Goal: Navigation & Orientation: Find specific page/section

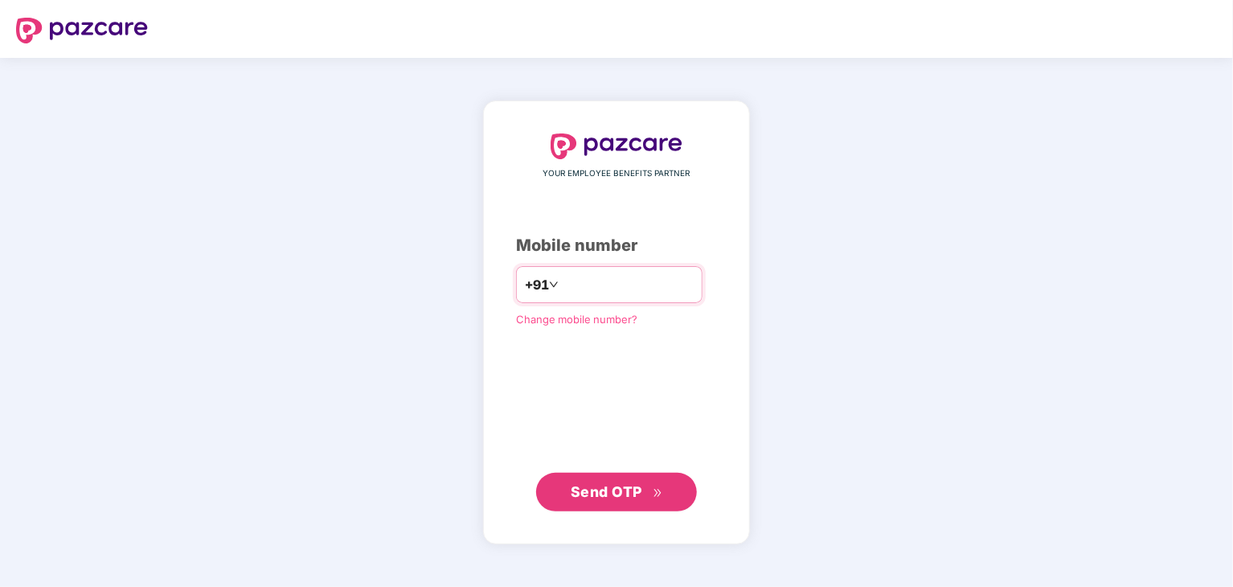
type input "**********"
click at [667, 501] on button "Send OTP" at bounding box center [616, 492] width 161 height 39
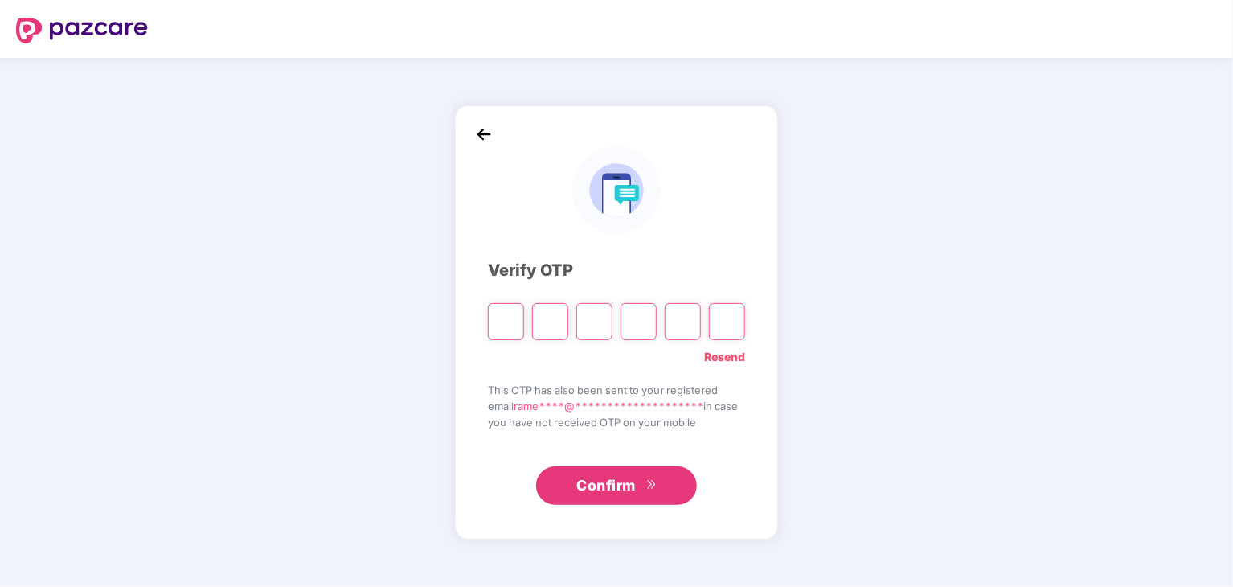
type input "*"
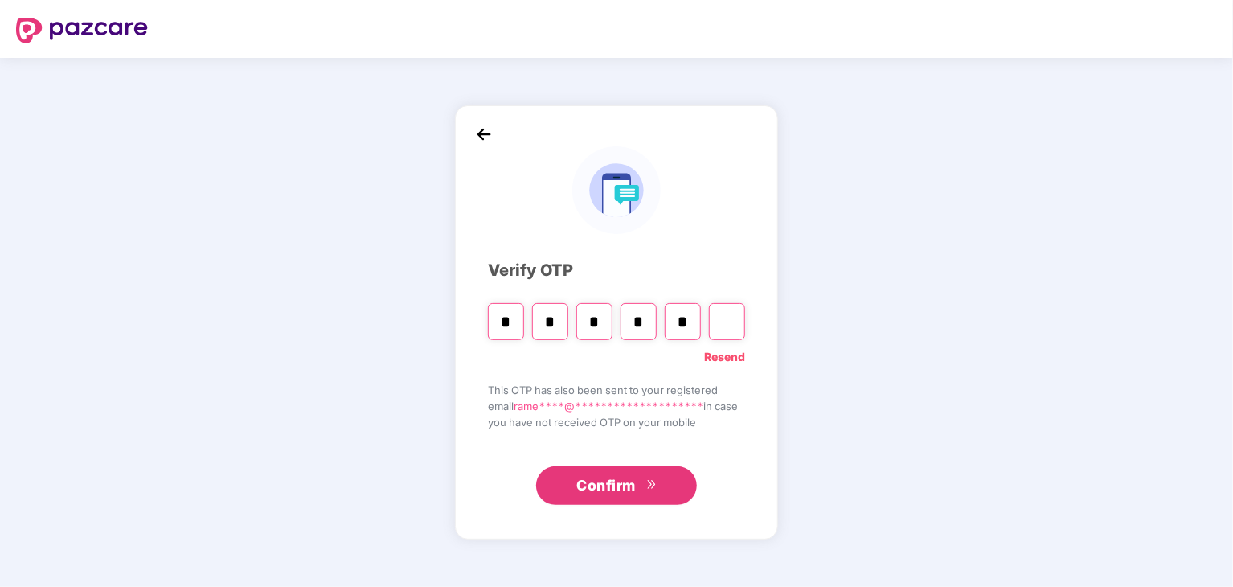
type input "*"
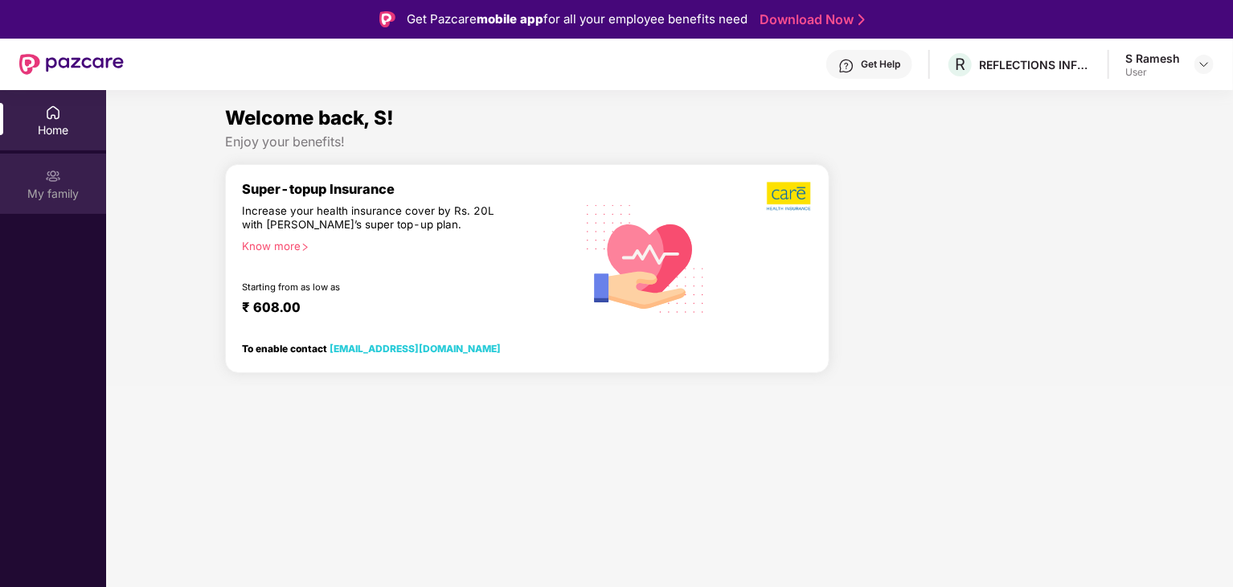
click at [49, 179] on img at bounding box center [53, 176] width 16 height 16
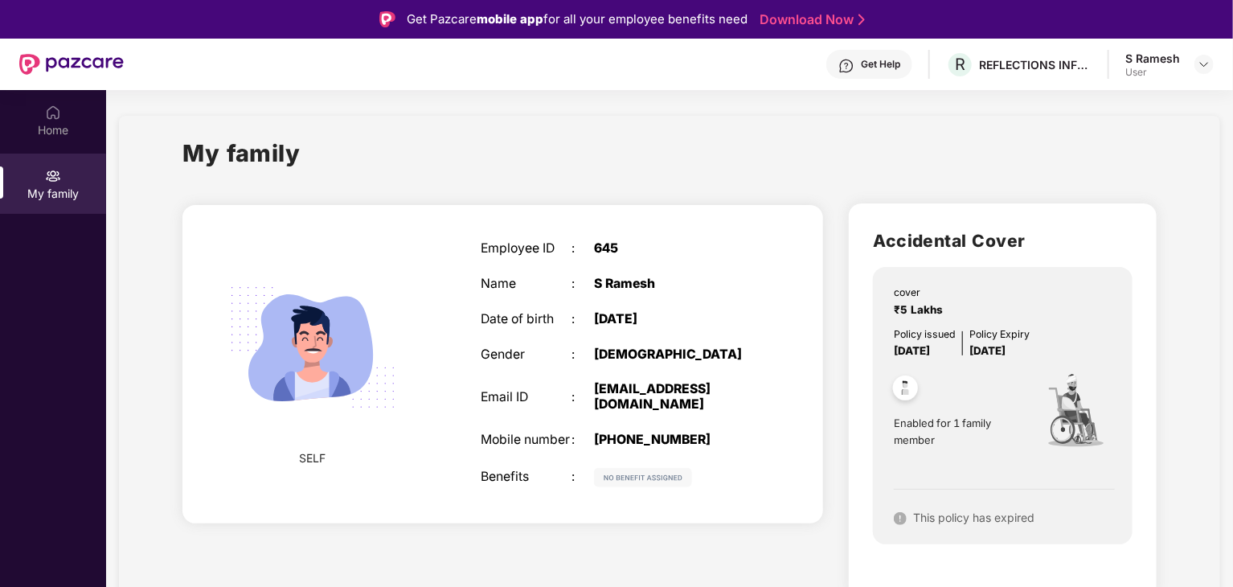
click at [615, 307] on div "Employee ID : 645 Name : [PERSON_NAME] Date of birth : [DEMOGRAPHIC_DATA] Gende…" at bounding box center [617, 364] width 305 height 286
click at [44, 133] on div "Home" at bounding box center [53, 130] width 106 height 16
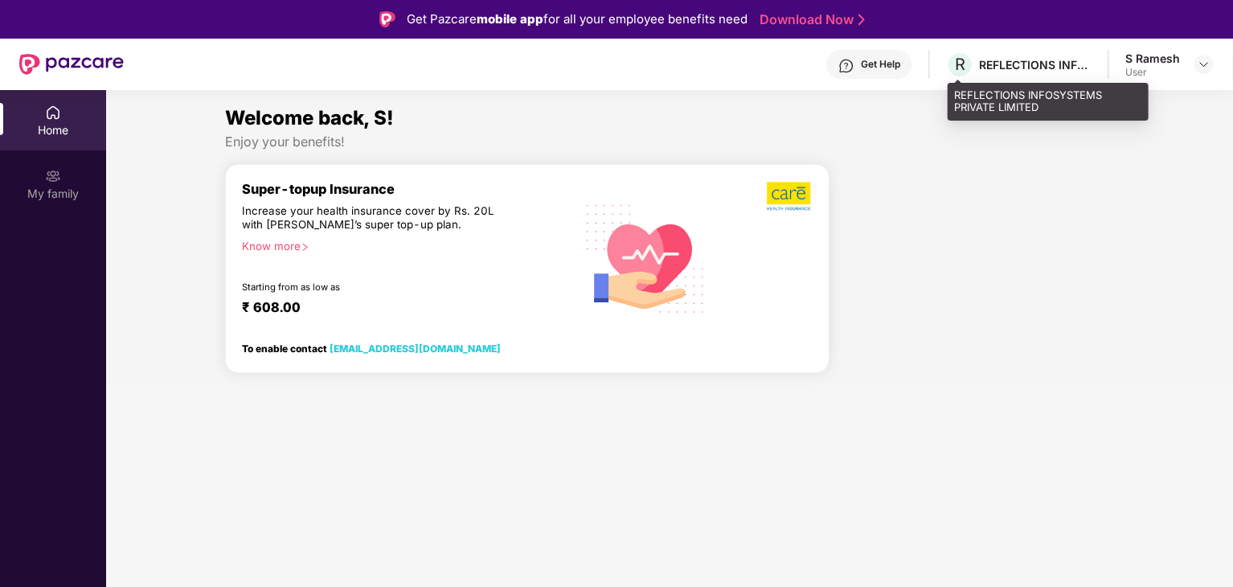
click at [1071, 64] on div "REFLECTIONS INFOSYSTEMS PRIVATE LIMITED" at bounding box center [1035, 64] width 113 height 15
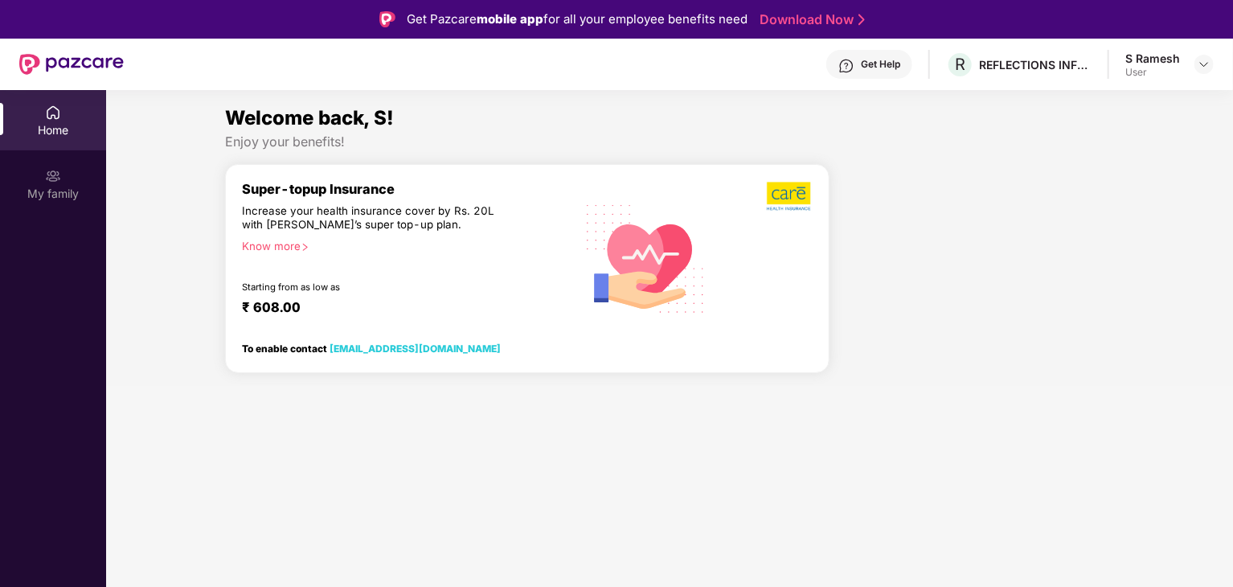
click at [887, 66] on div "Get Help" at bounding box center [880, 64] width 39 height 13
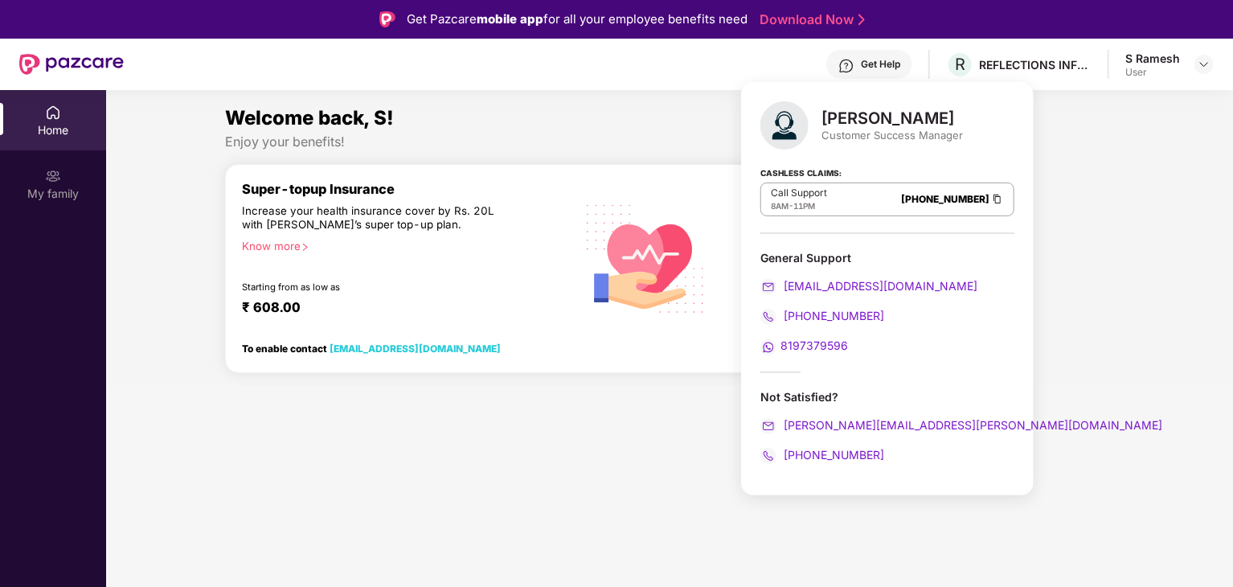
click at [1167, 53] on div "S Ramesh" at bounding box center [1153, 58] width 55 height 15
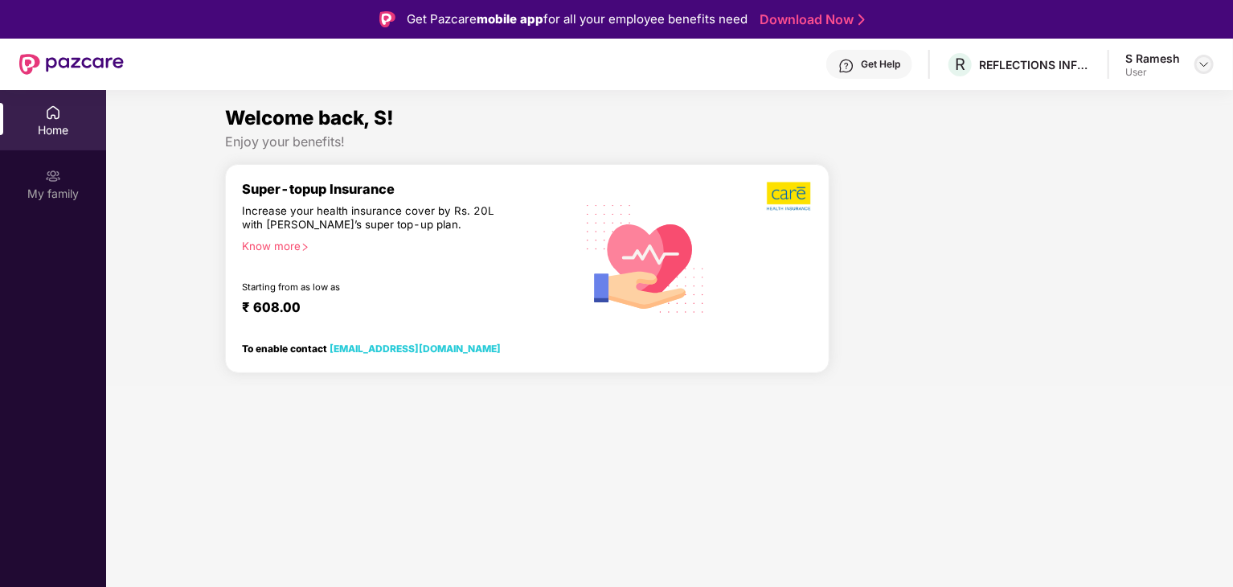
click at [1200, 62] on img at bounding box center [1204, 64] width 13 height 13
